Goal: Task Accomplishment & Management: Manage account settings

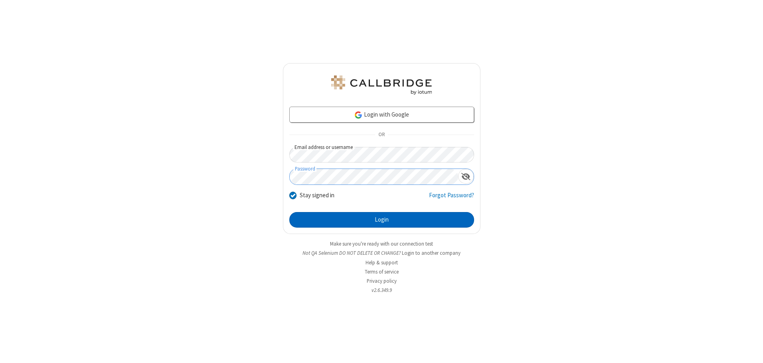
click at [381, 219] on button "Login" at bounding box center [381, 220] width 185 height 16
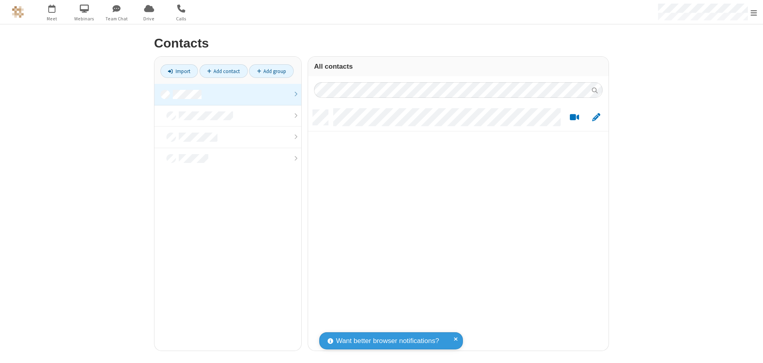
scroll to position [241, 294]
click at [228, 94] on link at bounding box center [227, 95] width 147 height 22
click at [223, 71] on link "Add contact" at bounding box center [224, 71] width 48 height 14
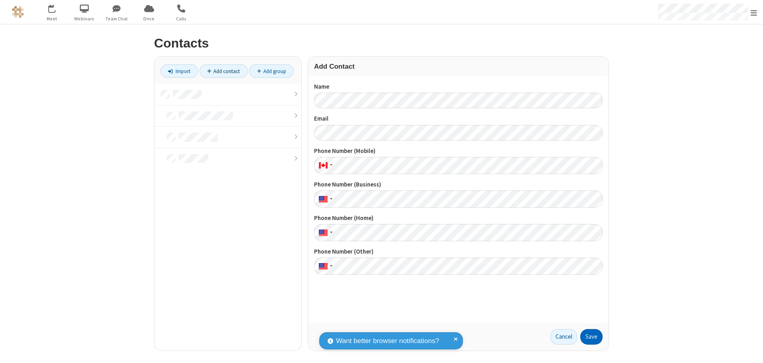
click at [591, 336] on button "Save" at bounding box center [591, 337] width 22 height 16
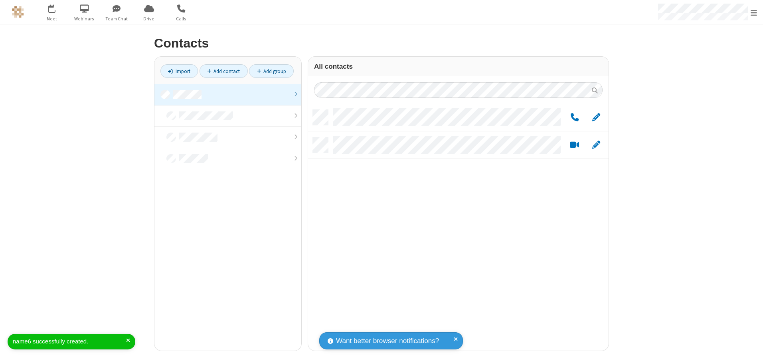
scroll to position [241, 294]
